Goal: Information Seeking & Learning: Learn about a topic

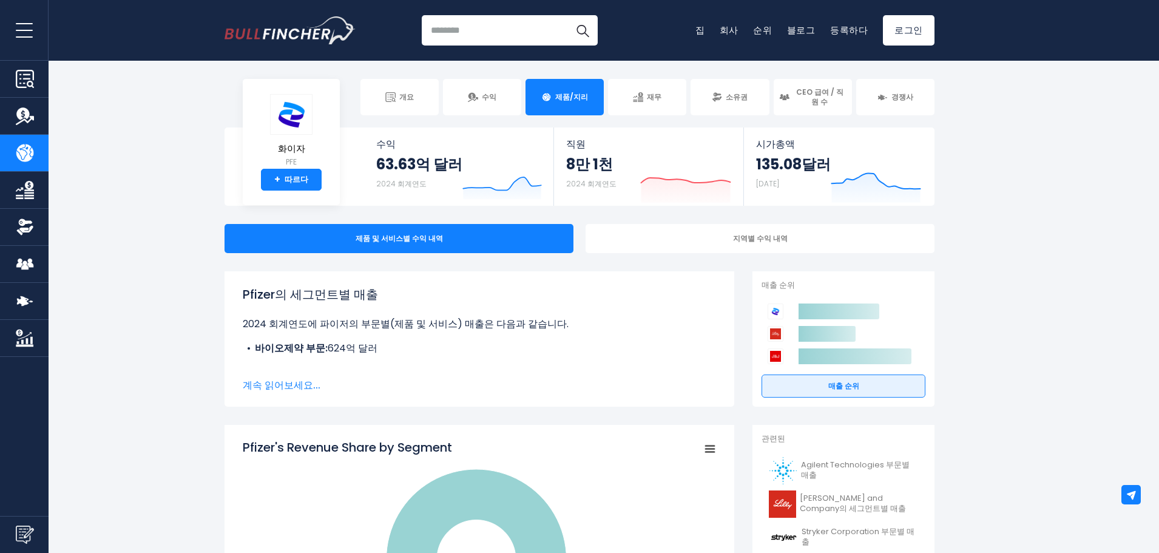
click at [295, 387] on font "계속 읽어보세요..." at bounding box center [282, 385] width 78 height 14
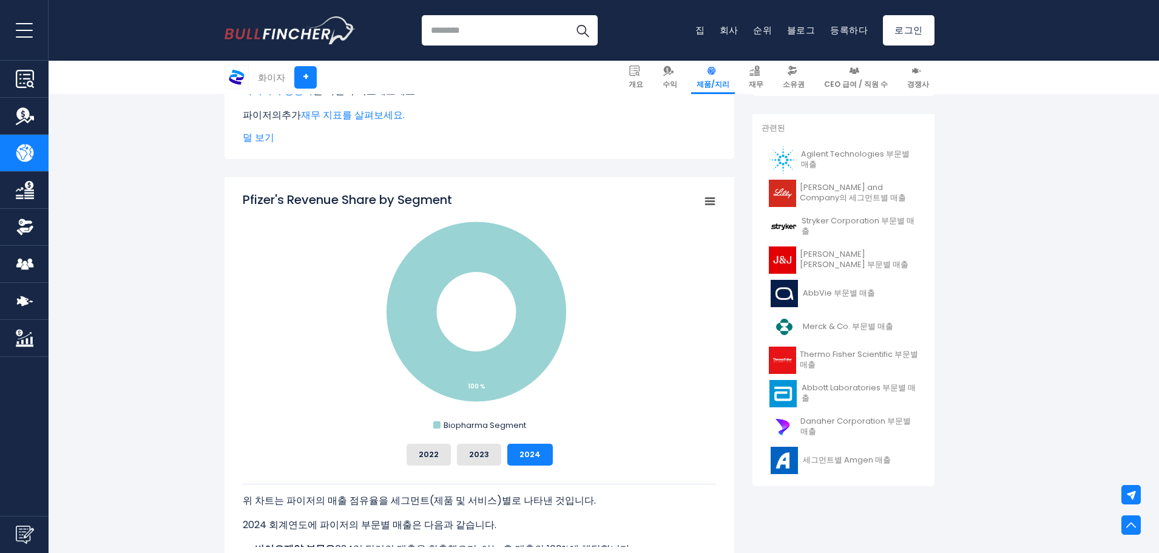
scroll to position [304, 0]
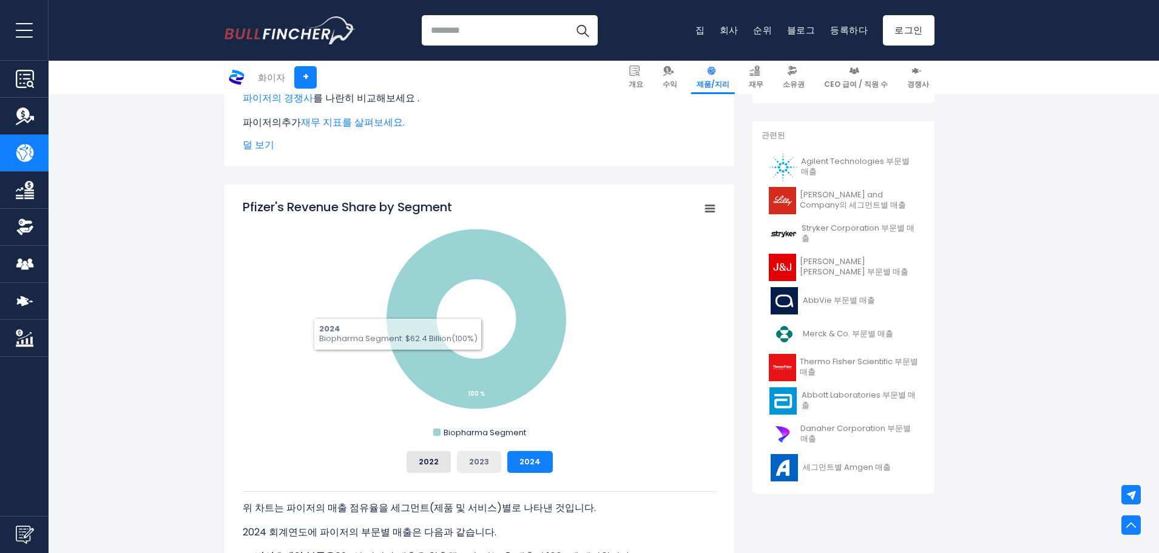
click at [481, 466] on font "2023" at bounding box center [479, 462] width 20 height 12
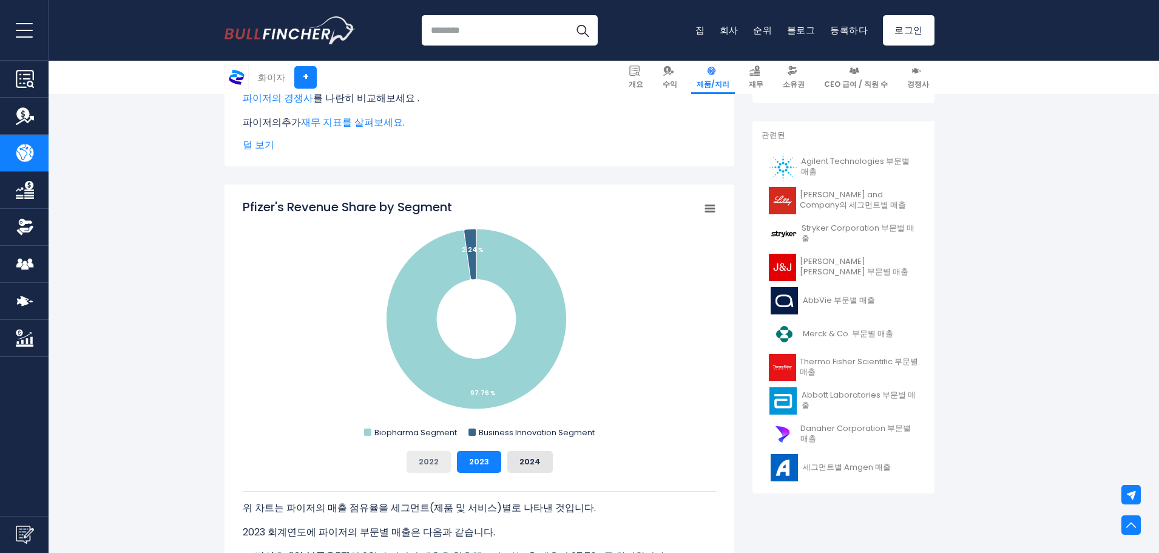
click at [441, 457] on button "2022" at bounding box center [429, 462] width 44 height 22
click at [518, 469] on button "2024" at bounding box center [530, 462] width 46 height 22
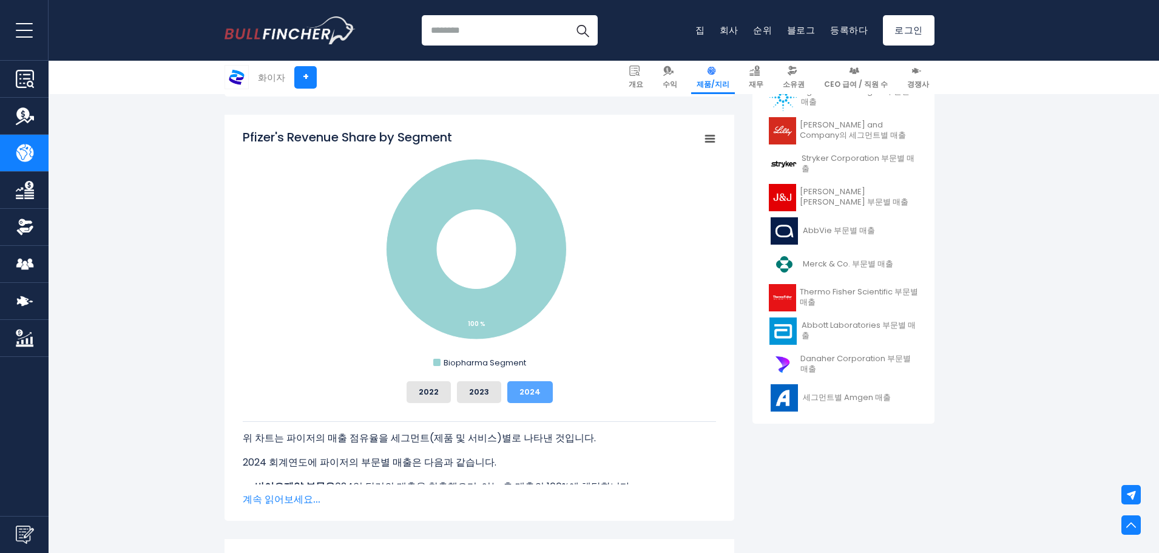
scroll to position [546, 0]
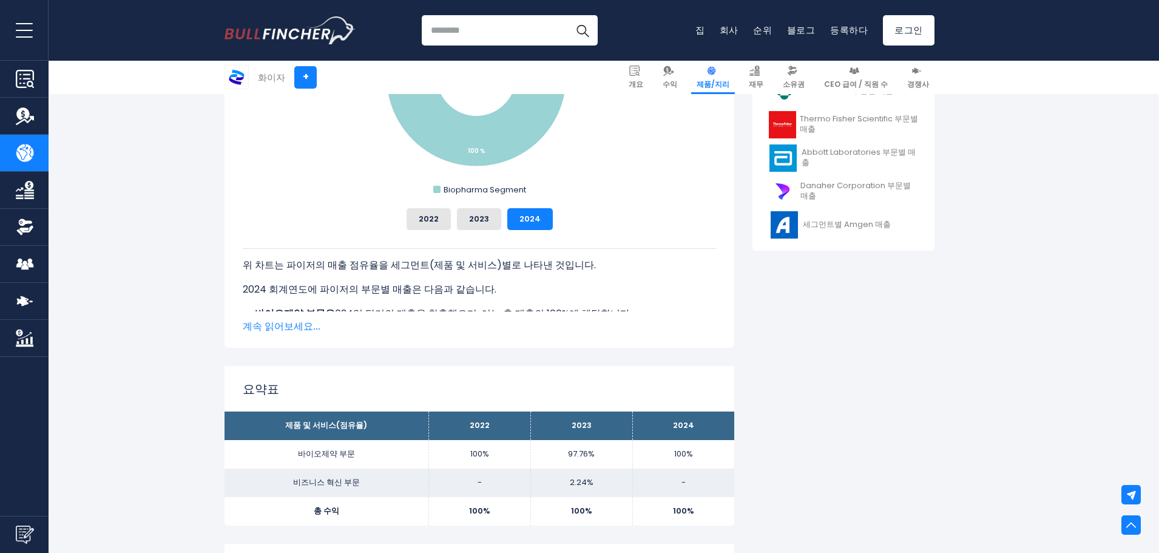
click at [306, 330] on font "계속 읽어보세요..." at bounding box center [282, 326] width 78 height 14
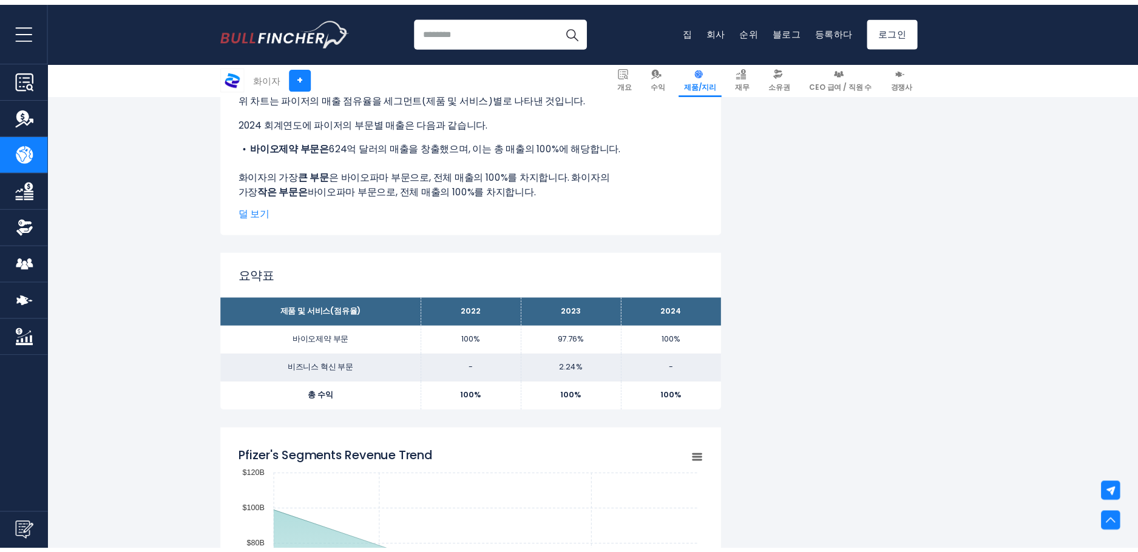
scroll to position [728, 0]
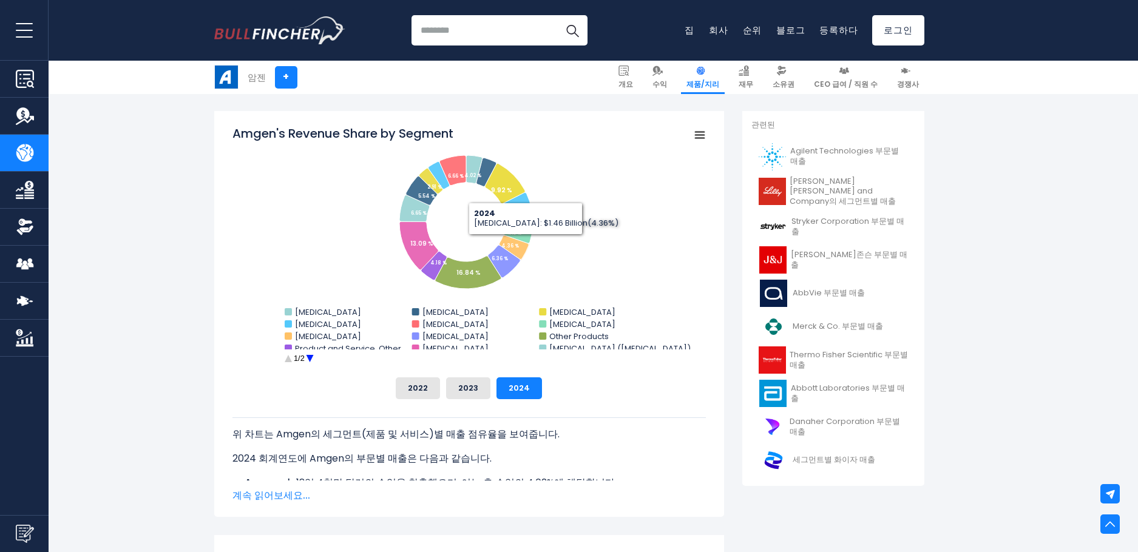
scroll to position [425, 0]
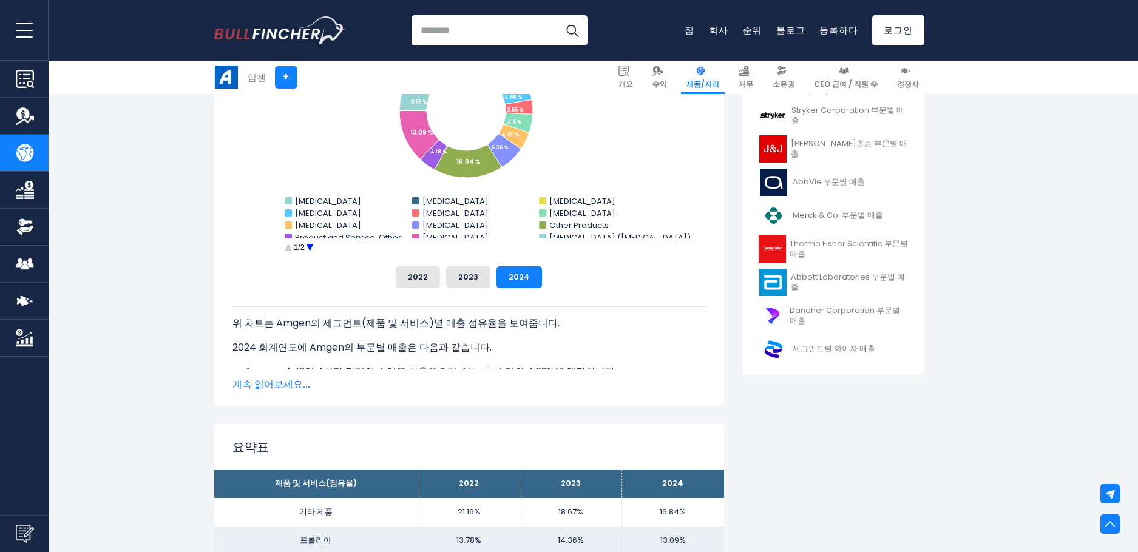
click at [262, 385] on font "계속 읽어보세요..." at bounding box center [272, 385] width 78 height 14
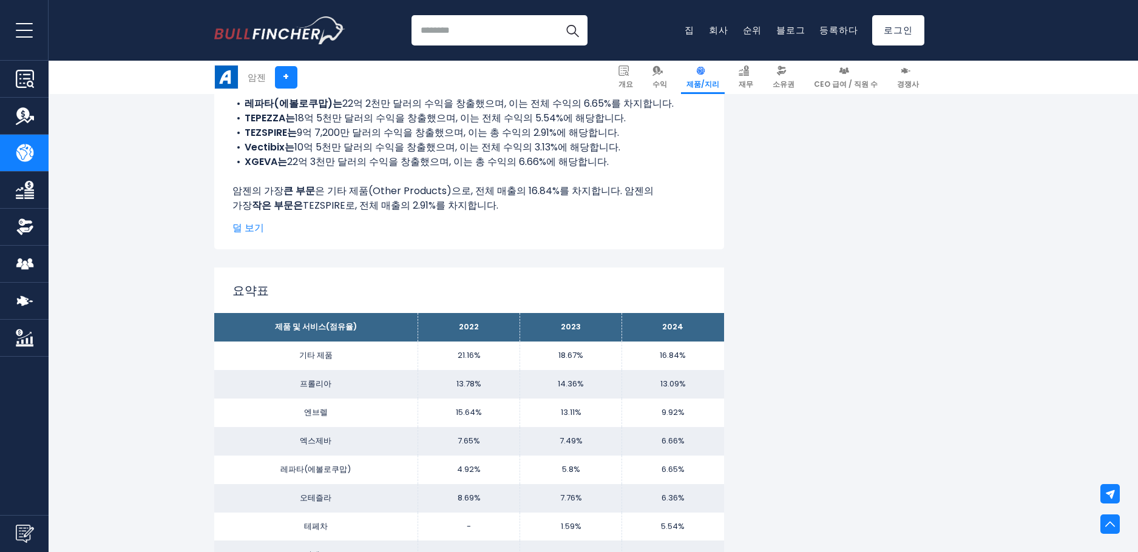
scroll to position [1032, 0]
